Goal: Task Accomplishment & Management: Use online tool/utility

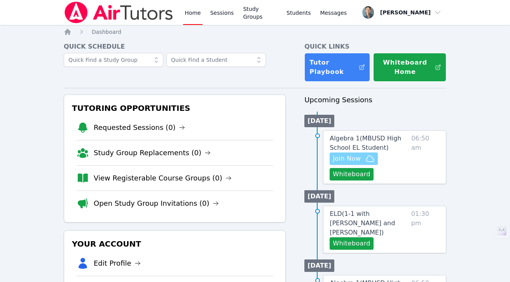
click at [348, 159] on span "Join Now" at bounding box center [347, 158] width 28 height 9
click at [359, 178] on button "Whiteboard" at bounding box center [352, 174] width 44 height 12
click at [217, 14] on link "Sessions" at bounding box center [222, 12] width 27 height 25
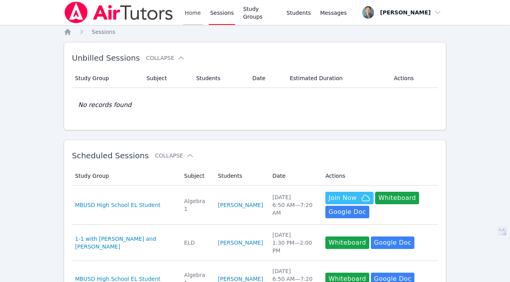
click at [186, 17] on link "Home" at bounding box center [192, 12] width 19 height 25
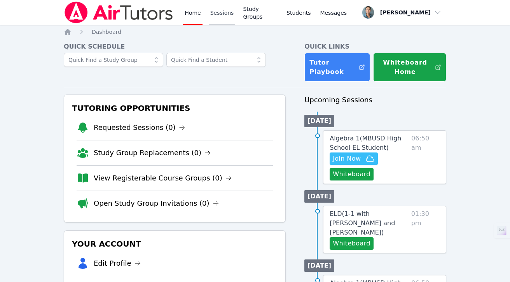
click at [224, 16] on link "Sessions" at bounding box center [222, 12] width 27 height 25
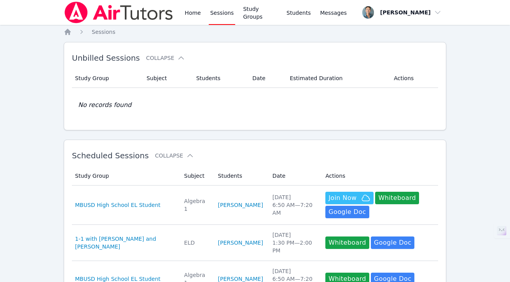
click at [180, 16] on div "Home Sessions Study Groups Students Messages" at bounding box center [206, 12] width 285 height 25
click at [194, 14] on link "Home" at bounding box center [192, 12] width 19 height 25
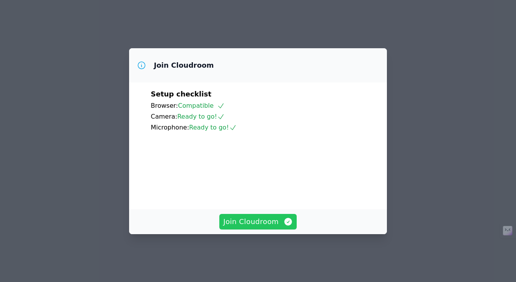
click at [264, 227] on span "Join Cloudroom" at bounding box center [258, 221] width 70 height 11
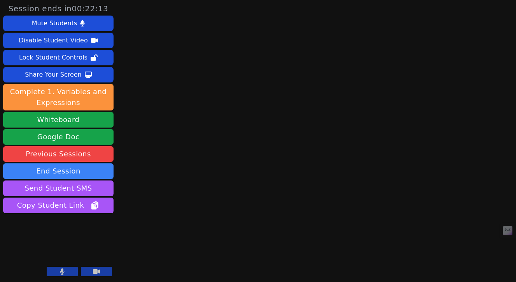
click at [100, 270] on button at bounding box center [96, 271] width 31 height 9
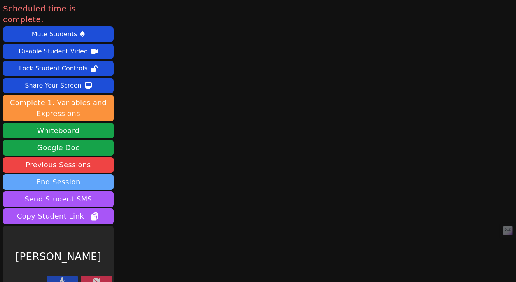
click at [92, 174] on button "End Session" at bounding box center [58, 182] width 110 height 16
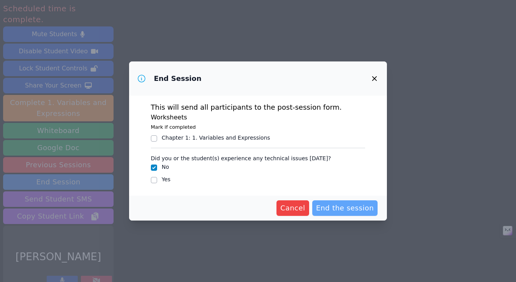
click at [357, 210] on span "End the session" at bounding box center [345, 208] width 58 height 11
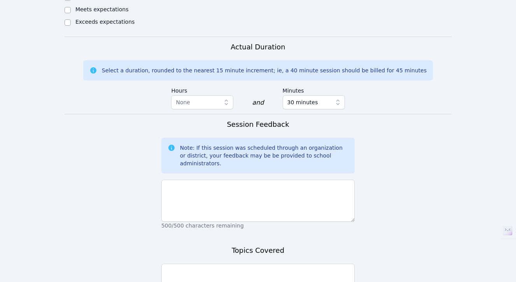
scroll to position [558, 0]
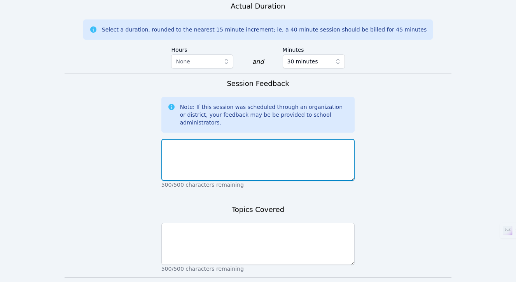
click at [212, 139] on textarea at bounding box center [258, 160] width 194 height 42
type textarea "Student did not attend class."
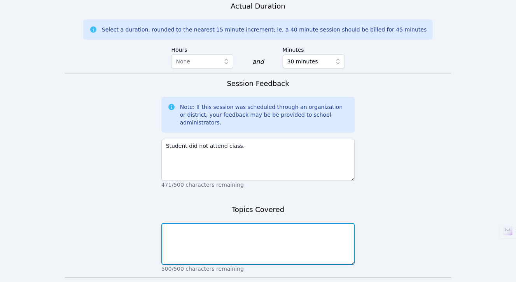
click at [241, 223] on textarea at bounding box center [258, 244] width 194 height 42
type textarea "NA"
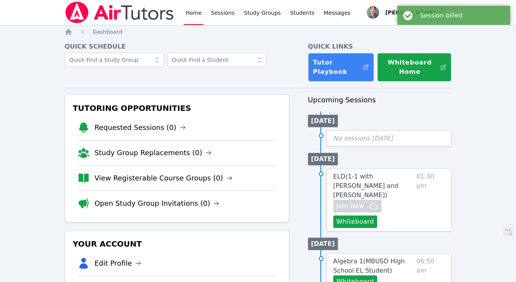
click at [208, 11] on div "Home Sessions Study Groups Students Messages" at bounding box center [268, 12] width 168 height 25
click at [219, 16] on link "Sessions" at bounding box center [223, 12] width 27 height 25
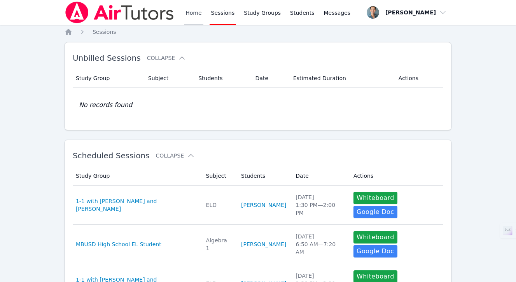
click at [193, 16] on link "Home" at bounding box center [193, 12] width 19 height 25
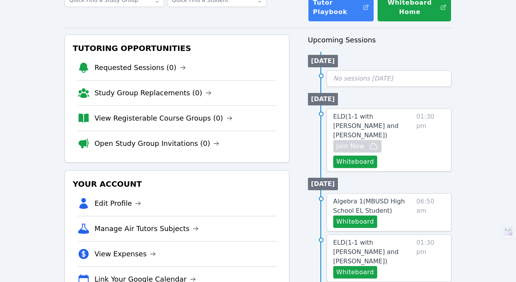
scroll to position [63, 0]
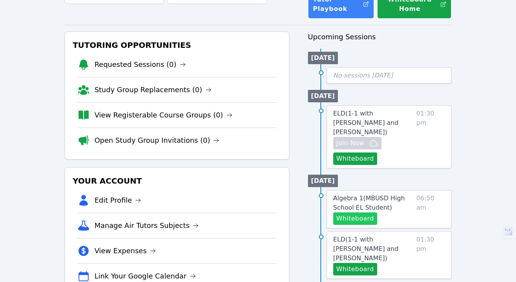
click at [359, 212] on button "Whiteboard" at bounding box center [355, 218] width 44 height 12
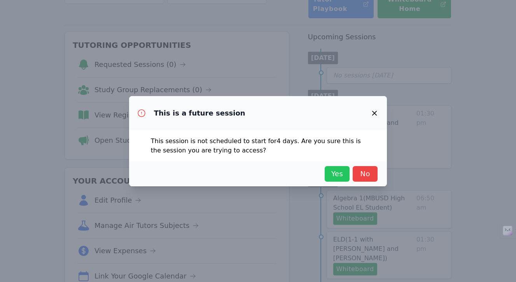
click at [335, 176] on span "Yes" at bounding box center [337, 173] width 17 height 11
